Goal: Navigation & Orientation: Find specific page/section

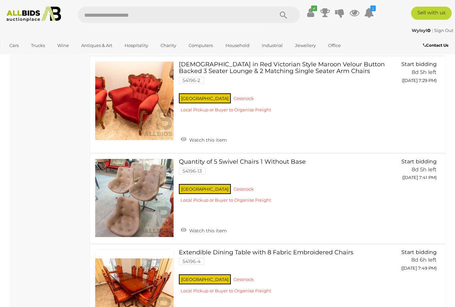
scroll to position [1532, 0]
click at [95, 38] on div "Wylsyl | Sign Out Wylsyl | Sign Out" at bounding box center [227, 31] width 455 height 13
click at [0, 0] on link "View All Antiques & Art Auctions" at bounding box center [0, 0] width 0 height 0
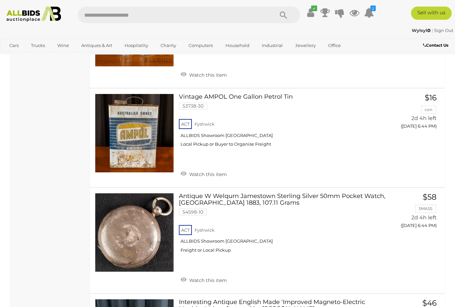
scroll to position [3247, 0]
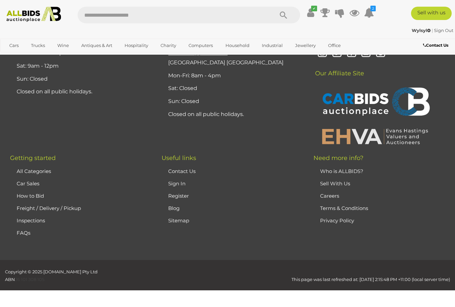
scroll to position [147, 0]
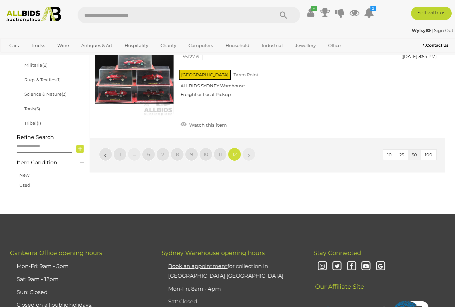
click at [221, 151] on span "11" at bounding box center [220, 154] width 3 height 6
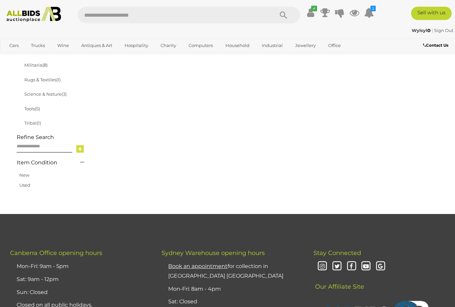
scroll to position [147, 0]
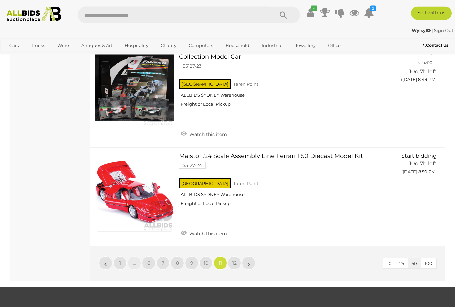
scroll to position [4808, 0]
click at [207, 260] on span "10" at bounding box center [206, 263] width 5 height 6
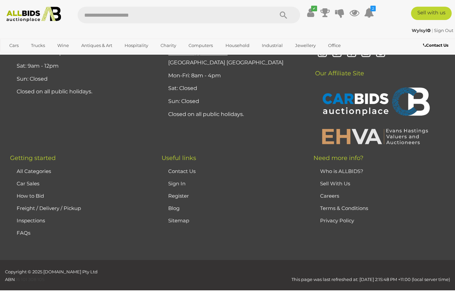
scroll to position [147, 0]
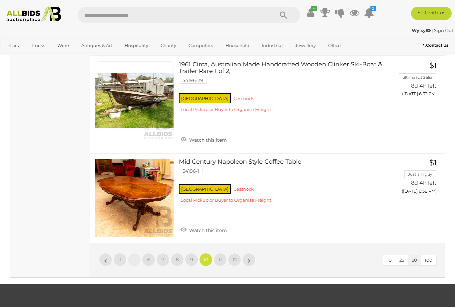
scroll to position [5283, 0]
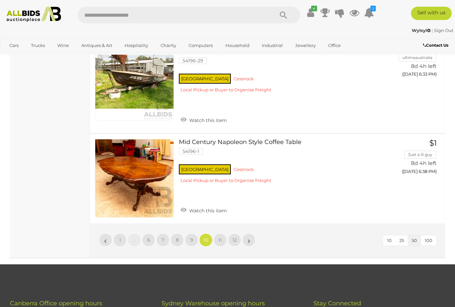
click at [191, 237] on span "9" at bounding box center [191, 240] width 3 height 6
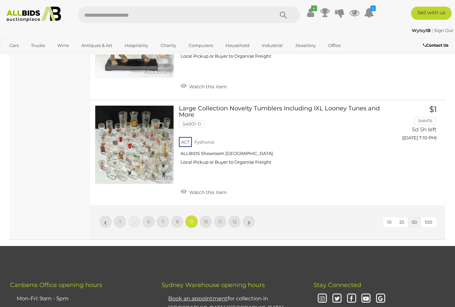
scroll to position [5372, 0]
click at [184, 215] on link "8" at bounding box center [177, 221] width 13 height 13
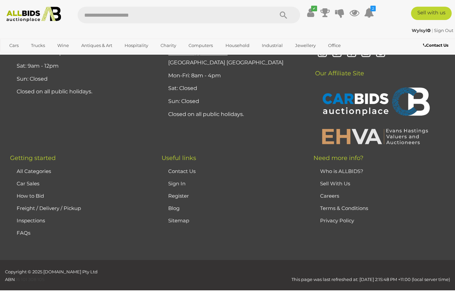
scroll to position [147, 0]
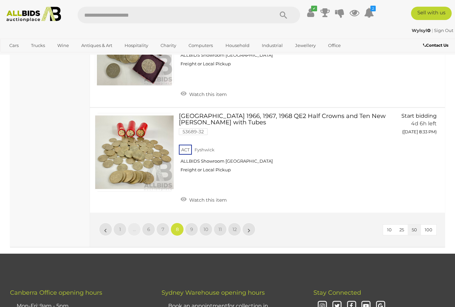
click at [166, 223] on link "7" at bounding box center [162, 229] width 13 height 13
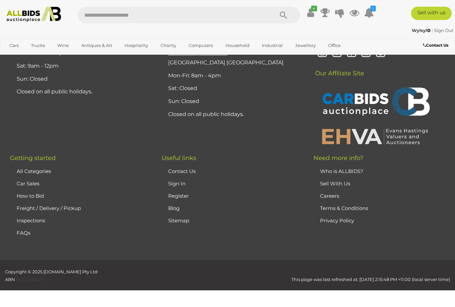
scroll to position [147, 0]
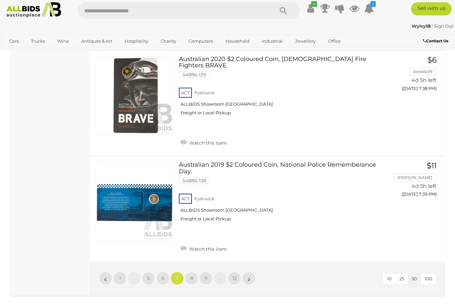
scroll to position [5290, 0]
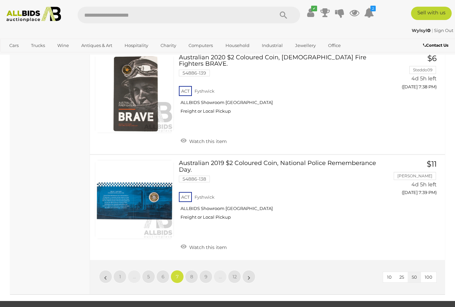
click at [165, 270] on link "6" at bounding box center [162, 276] width 13 height 13
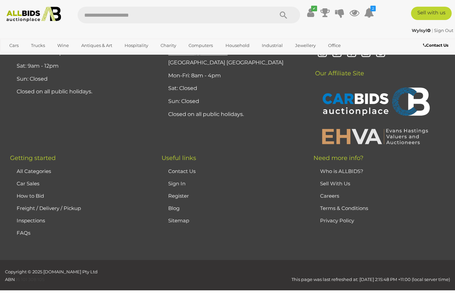
scroll to position [147, 0]
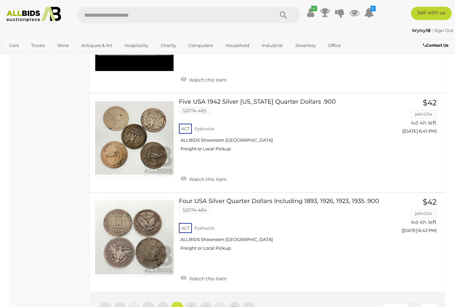
scroll to position [5245, 0]
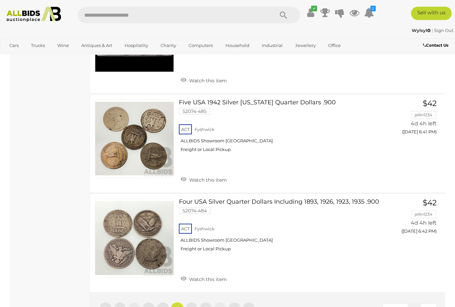
click at [166, 302] on link "5" at bounding box center [162, 308] width 13 height 13
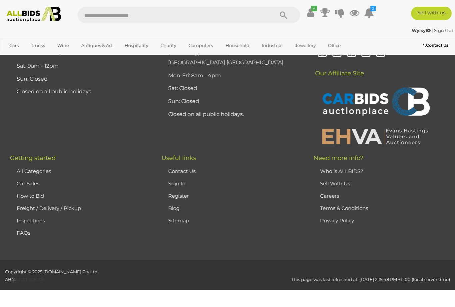
scroll to position [147, 0]
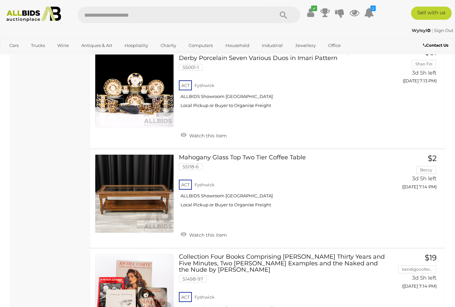
scroll to position [2603, 0]
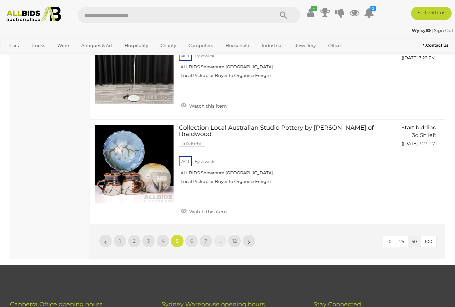
click at [166, 234] on link "4" at bounding box center [162, 240] width 13 height 13
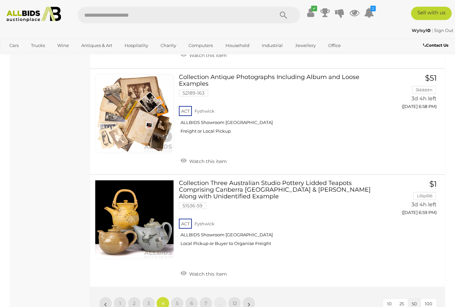
click at [153, 297] on link "3" at bounding box center [148, 303] width 13 height 13
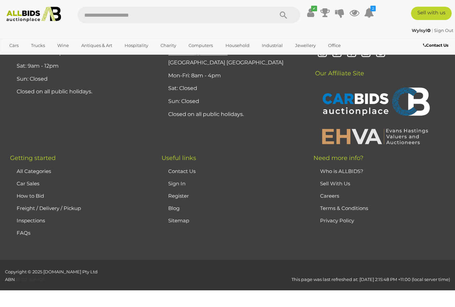
scroll to position [147, 0]
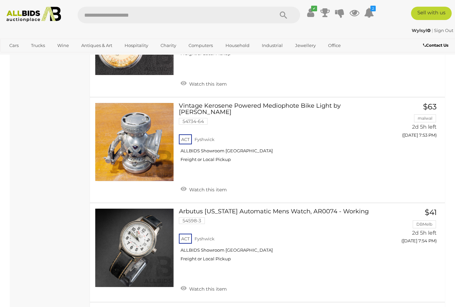
scroll to position [2172, 0]
